Goal: Task Accomplishment & Management: Complete application form

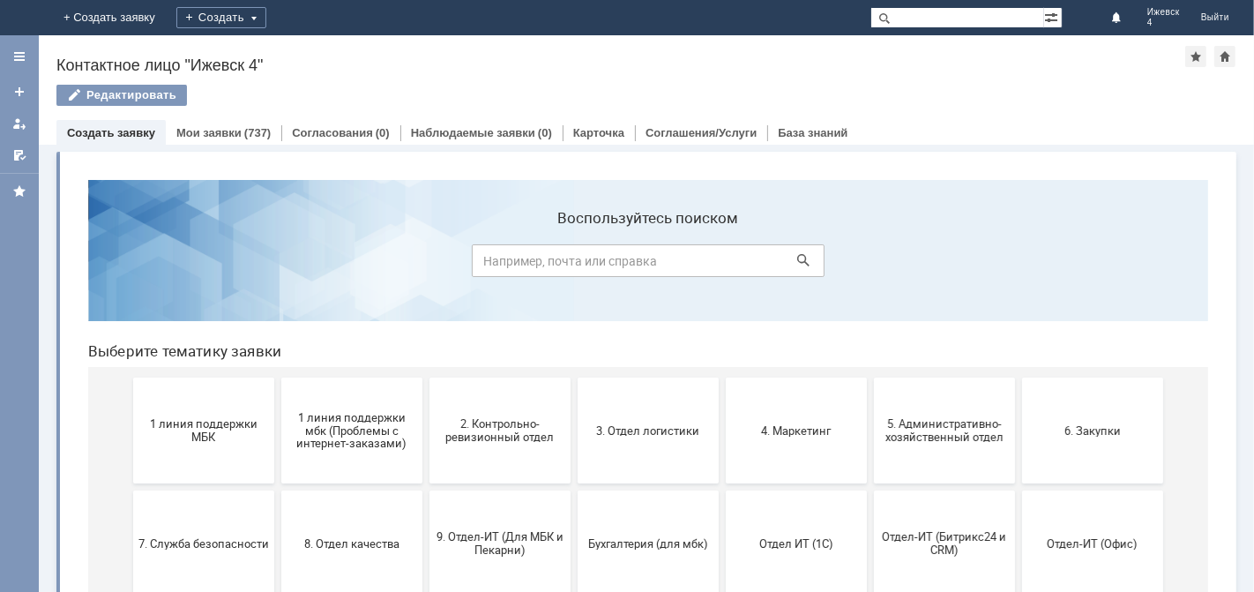
click at [213, 431] on span "1 линия поддержки МБК" at bounding box center [203, 429] width 131 height 26
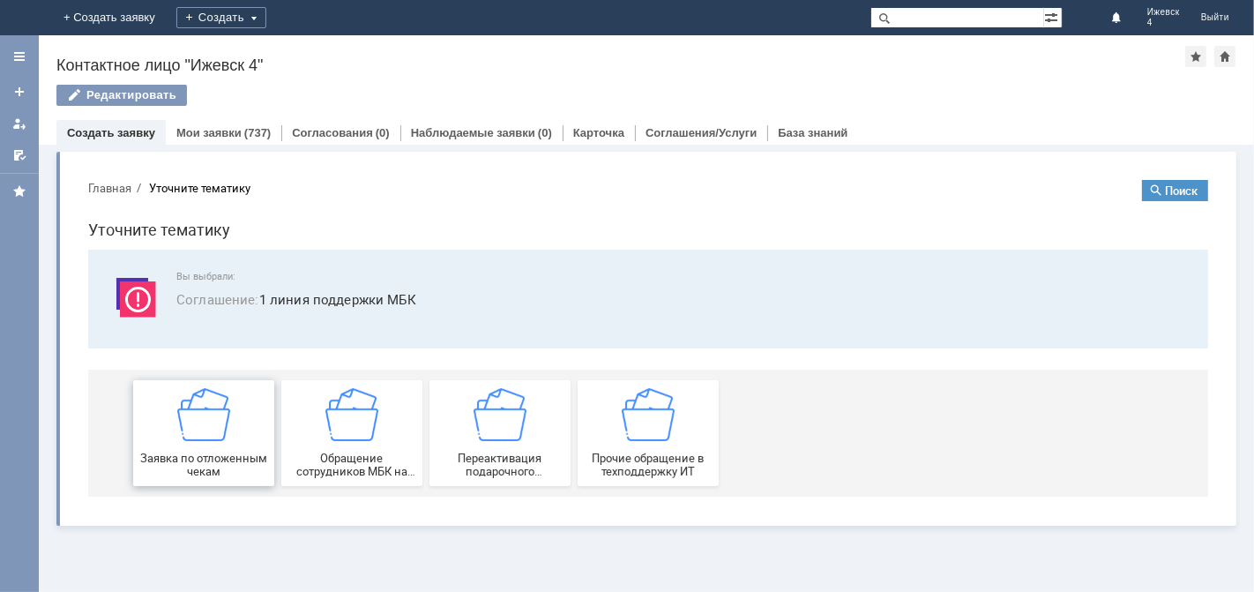
click at [227, 427] on img at bounding box center [202, 413] width 53 height 53
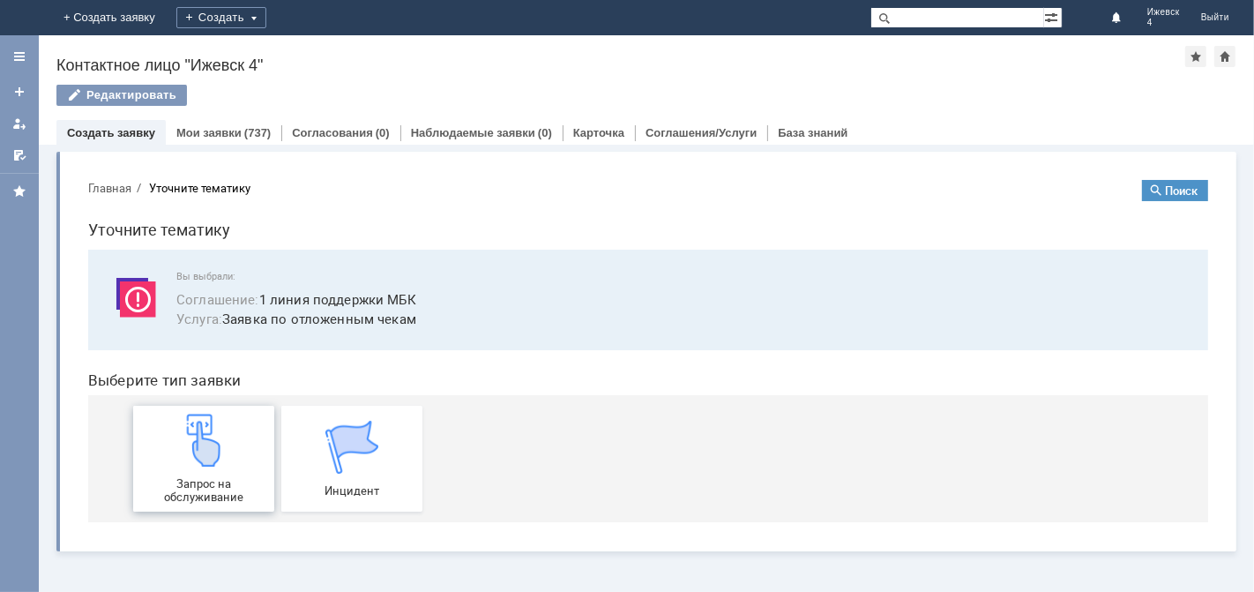
click at [221, 437] on img at bounding box center [202, 439] width 53 height 53
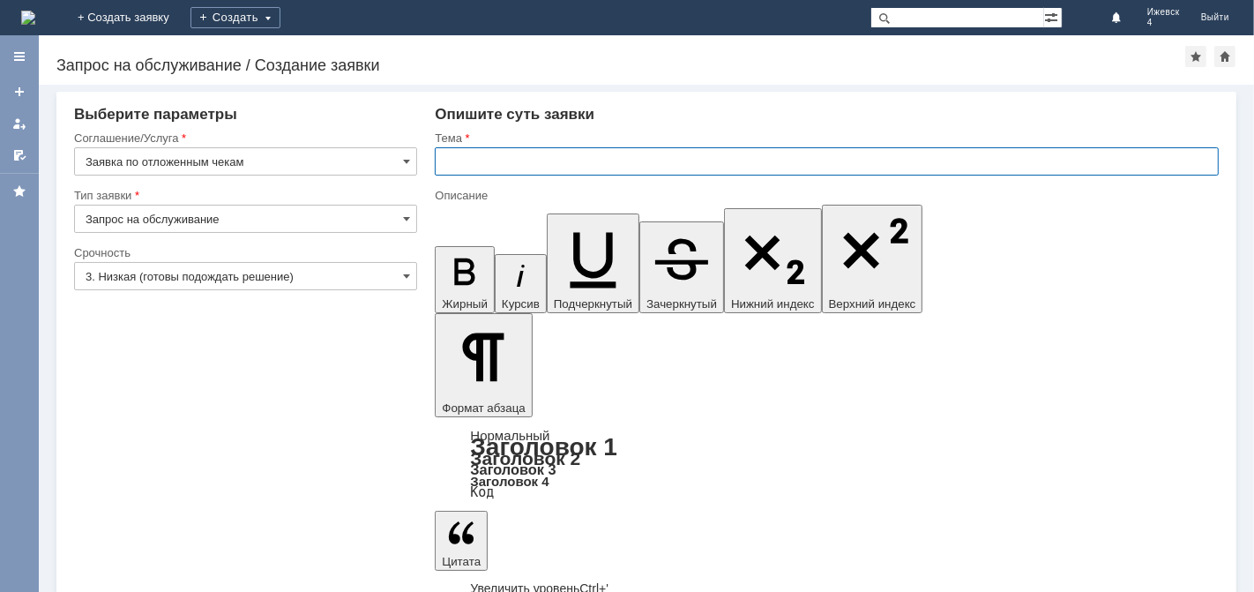
click at [446, 157] on input "text" at bounding box center [827, 161] width 784 height 28
type input "МБК Ижевск 4 отложенные чеки за 20.08.25."
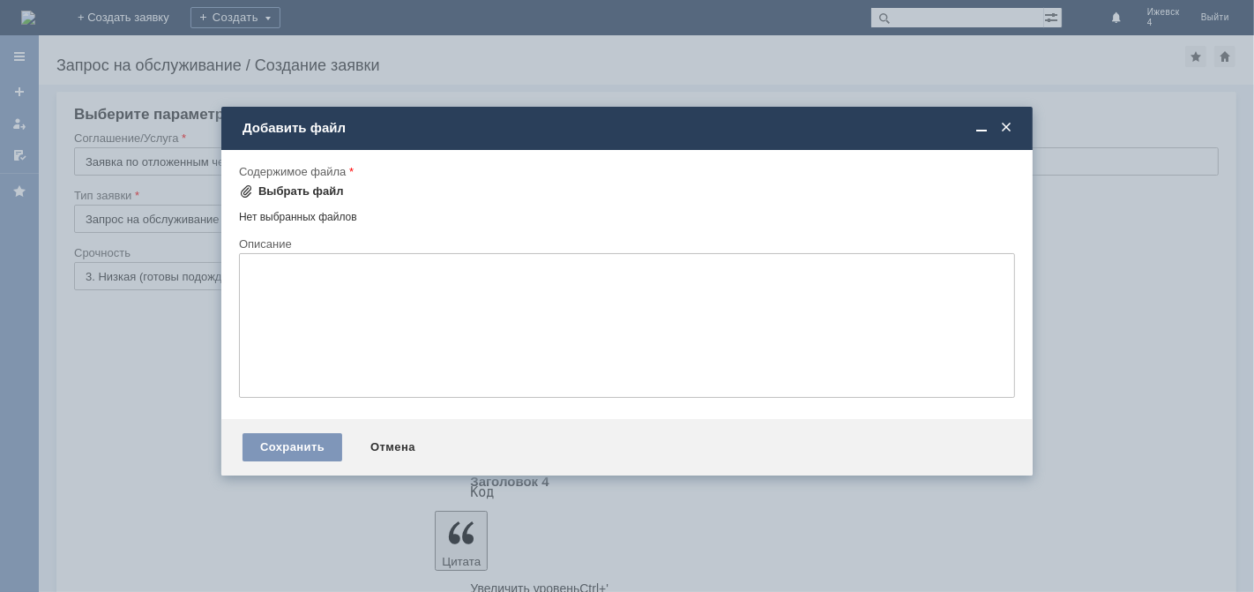
click at [324, 190] on div "Выбрать файл" at bounding box center [301, 191] width 86 height 14
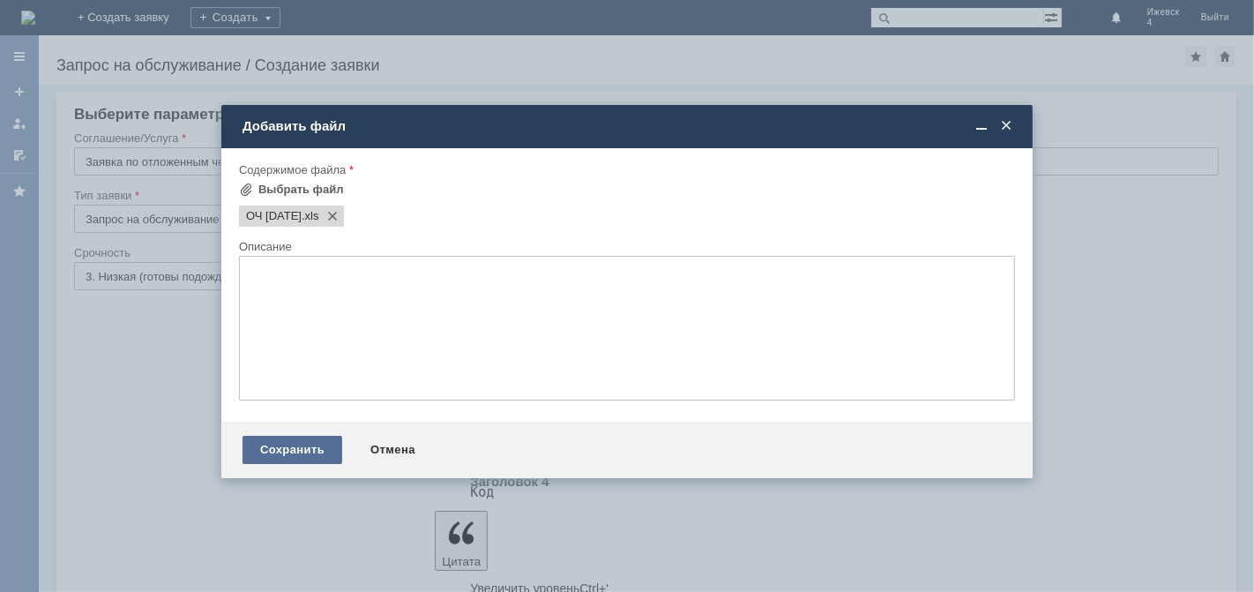
click at [302, 453] on div "Сохранить" at bounding box center [292, 450] width 100 height 28
